Goal: Information Seeking & Learning: Learn about a topic

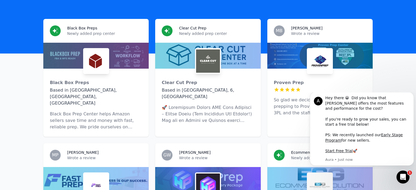
scroll to position [165, 0]
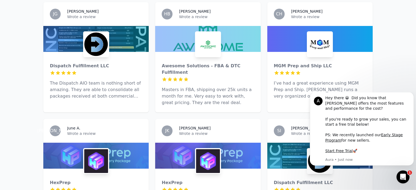
scroll to position [708, 0]
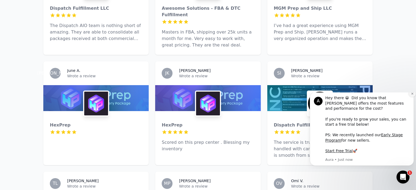
click at [410, 97] on button "Dismiss notification" at bounding box center [411, 93] width 7 height 7
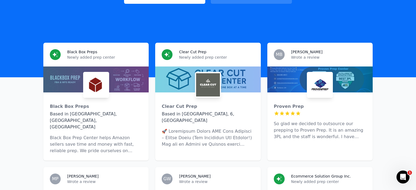
scroll to position [137, 0]
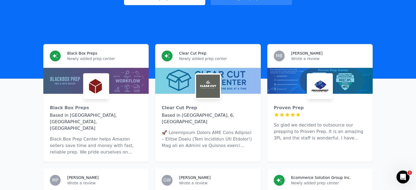
click at [81, 56] on p "Newly added prep center" at bounding box center [104, 58] width 75 height 5
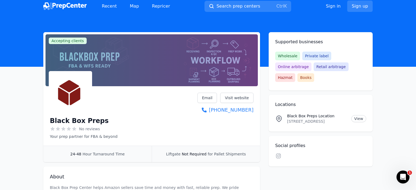
scroll to position [1, 0]
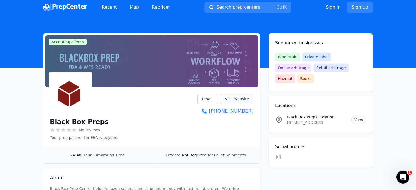
click at [243, 99] on link "Visit website" at bounding box center [236, 99] width 33 height 10
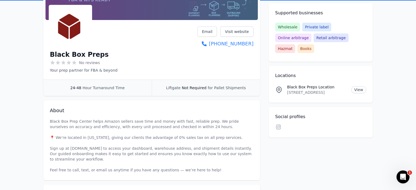
scroll to position [73, 0]
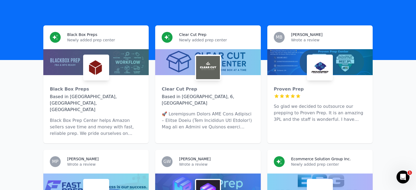
scroll to position [156, 0]
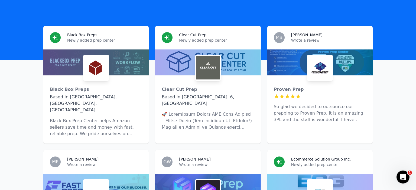
click at [114, 57] on div at bounding box center [95, 63] width 105 height 26
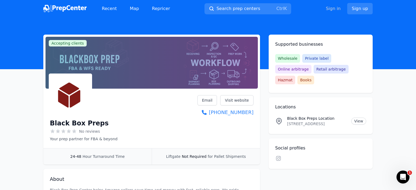
click at [339, 10] on link "Sign in" at bounding box center [333, 8] width 15 height 6
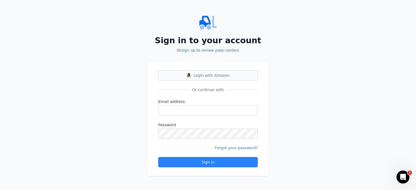
click at [200, 76] on span "Login with Amazon" at bounding box center [212, 75] width 36 height 5
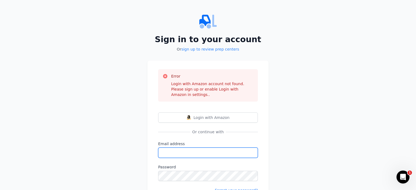
click at [168, 149] on input "Email address" at bounding box center [208, 153] width 100 height 10
type input "Joannasolano2000@gmail.com"
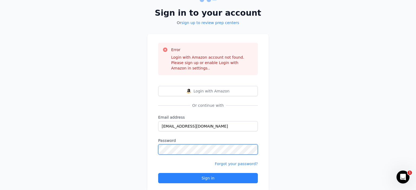
scroll to position [35, 0]
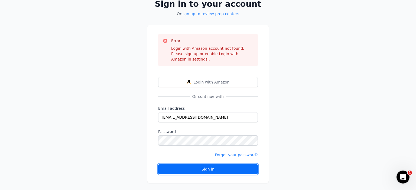
click at [217, 164] on button "Sign in" at bounding box center [208, 169] width 100 height 10
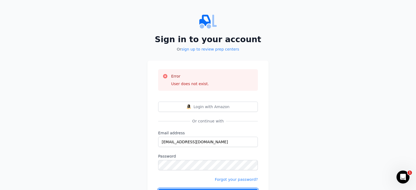
scroll to position [30, 0]
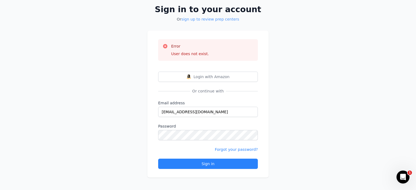
click at [226, 20] on link "sign up to review prep centers" at bounding box center [210, 19] width 58 height 4
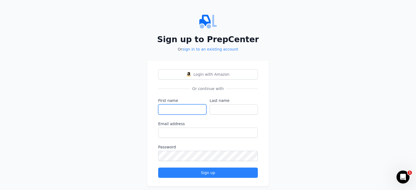
click at [161, 107] on input "First name" at bounding box center [182, 109] width 48 height 10
click at [213, 48] on link "sign in to an existing account" at bounding box center [210, 49] width 56 height 4
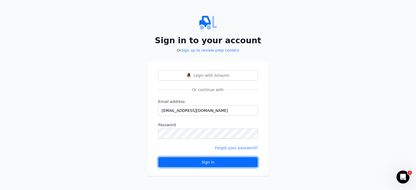
click at [181, 162] on div "Sign in" at bounding box center [208, 162] width 90 height 5
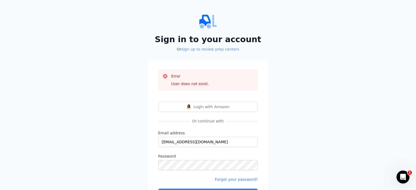
click at [221, 49] on link "sign up to review prep centers" at bounding box center [210, 49] width 58 height 4
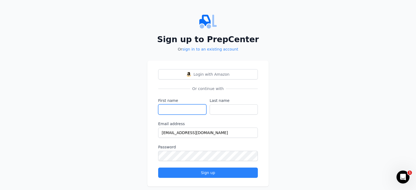
click at [176, 113] on input "First name" at bounding box center [182, 109] width 48 height 10
type input "Joanna"
click at [225, 110] on input "Last name" at bounding box center [234, 109] width 48 height 10
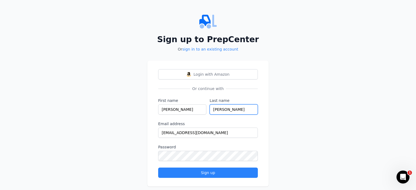
type input "Solano"
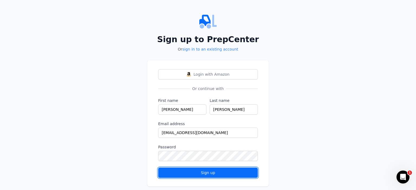
click at [168, 172] on div "Sign up" at bounding box center [208, 172] width 90 height 5
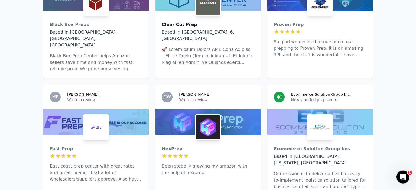
scroll to position [222, 0]
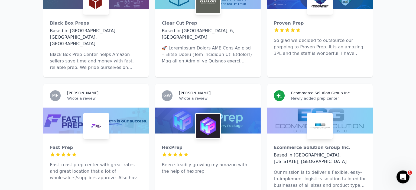
click at [82, 28] on div "Based in [GEOGRAPHIC_DATA], [GEOGRAPHIC_DATA], [GEOGRAPHIC_DATA]" at bounding box center [96, 37] width 92 height 19
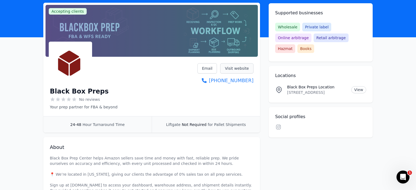
scroll to position [32, 0]
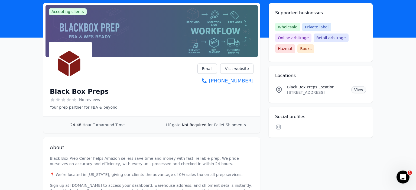
click at [358, 86] on link "View" at bounding box center [358, 89] width 15 height 7
click at [231, 69] on link "Visit website" at bounding box center [236, 69] width 33 height 10
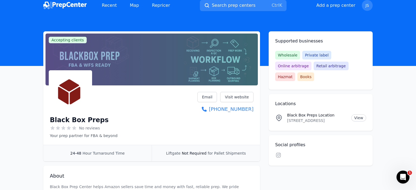
scroll to position [0, 0]
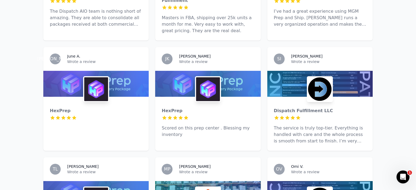
scroll to position [723, 0]
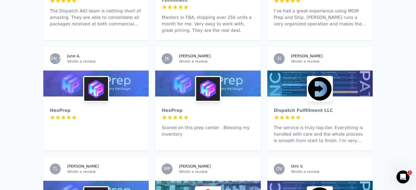
click at [67, 97] on div "HexPrep 5 out of 5 stars" at bounding box center [95, 114] width 105 height 35
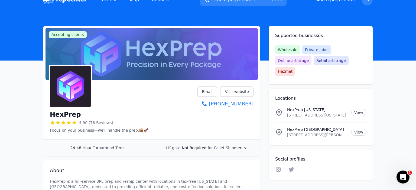
scroll to position [8, 0]
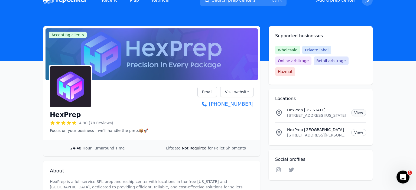
click at [354, 109] on link "View" at bounding box center [358, 112] width 15 height 7
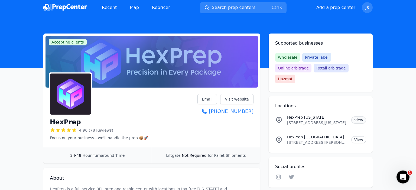
scroll to position [0, 0]
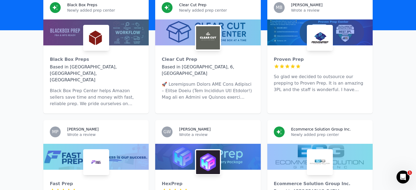
scroll to position [185, 0]
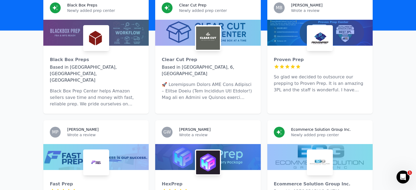
click at [293, 46] on div "Proven Prep 5 out of 5 stars So glad we decided to outsource our prepping to Pr…" at bounding box center [319, 73] width 105 height 54
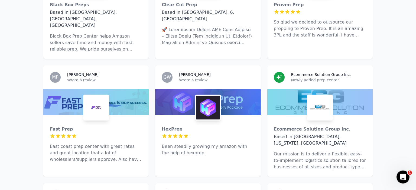
scroll to position [247, 0]
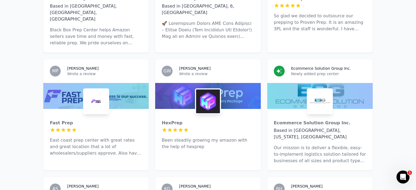
click at [106, 90] on img at bounding box center [96, 102] width 24 height 24
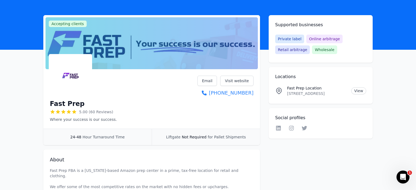
scroll to position [19, 0]
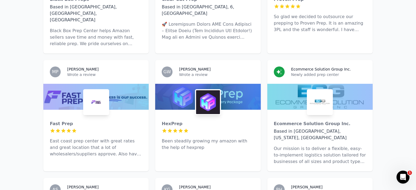
scroll to position [246, 0]
click at [317, 90] on img at bounding box center [320, 102] width 24 height 24
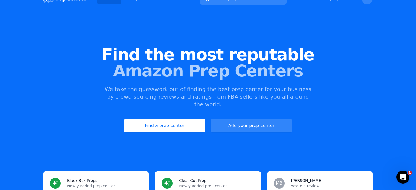
scroll to position [17, 0]
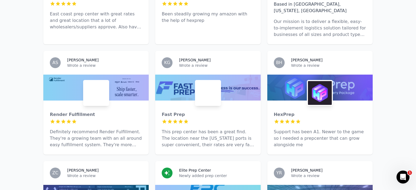
scroll to position [375, 0]
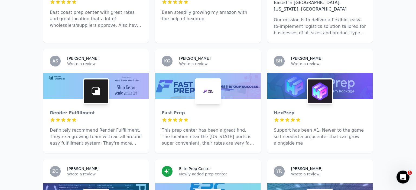
click at [176, 73] on div at bounding box center [207, 86] width 105 height 26
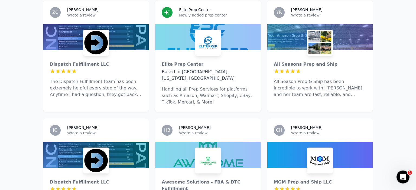
scroll to position [534, 0]
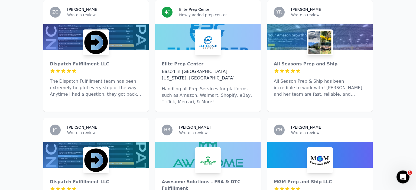
click at [304, 61] on div "All Seasons Prep and Ship" at bounding box center [320, 64] width 92 height 6
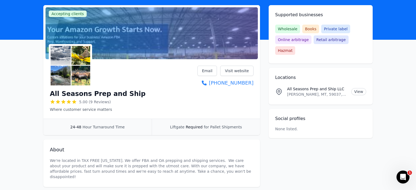
scroll to position [28, 0]
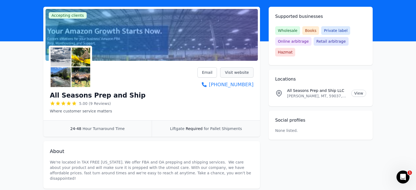
click at [233, 75] on link "Visit website" at bounding box center [236, 72] width 33 height 10
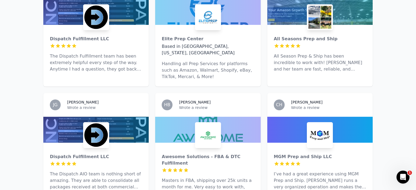
scroll to position [560, 0]
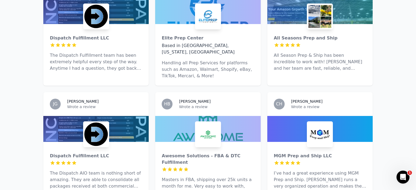
click at [96, 123] on img at bounding box center [96, 135] width 24 height 24
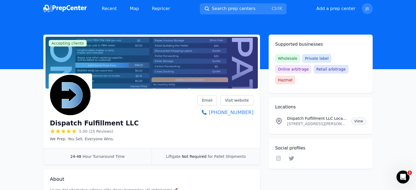
click at [356, 118] on link "View" at bounding box center [358, 121] width 15 height 7
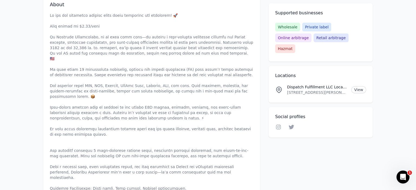
scroll to position [179, 0]
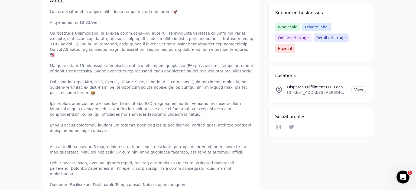
click at [351, 86] on link "View" at bounding box center [358, 89] width 15 height 7
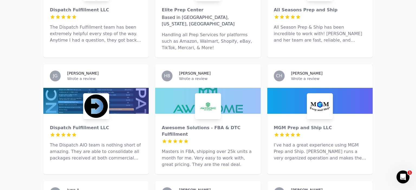
scroll to position [595, 0]
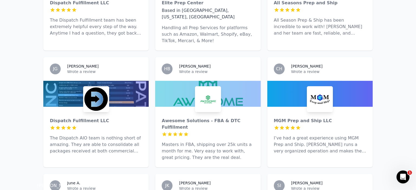
click at [212, 87] on img at bounding box center [208, 99] width 24 height 24
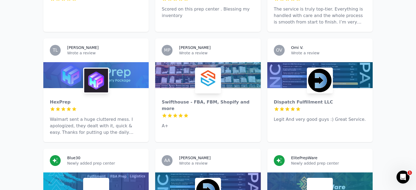
scroll to position [842, 0]
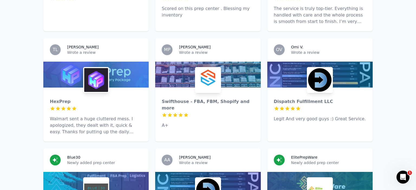
click at [304, 106] on div at bounding box center [320, 108] width 92 height 5
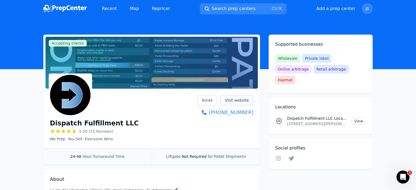
click at [234, 100] on link "Visit website" at bounding box center [236, 100] width 33 height 10
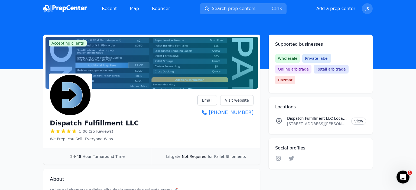
click at [361, 154] on div "Social profiles Linkedin Facebook Instagram Twitter YouTube" at bounding box center [321, 154] width 104 height 31
